Goal: Find specific page/section: Find specific page/section

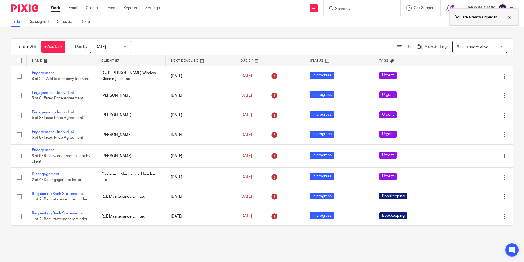
click at [510, 16] on div at bounding box center [505, 17] width 15 height 7
click at [333, 9] on icon at bounding box center [331, 8] width 4 height 4
click at [333, 7] on icon at bounding box center [331, 8] width 4 height 4
click at [346, 7] on input "Search" at bounding box center [359, 9] width 49 height 5
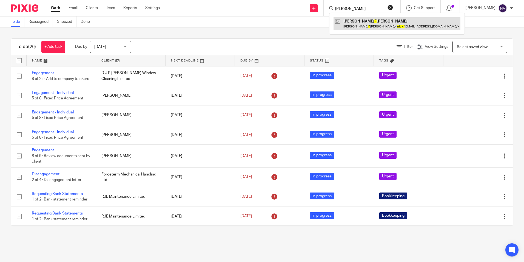
type input "[PERSON_NAME]"
click at [376, 27] on link at bounding box center [397, 23] width 127 height 13
